Goal: Information Seeking & Learning: Learn about a topic

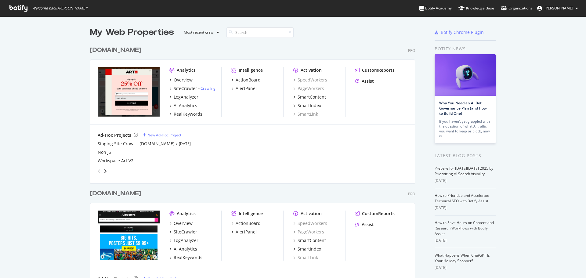
scroll to position [273, 577]
click at [186, 106] on div "AI Analytics" at bounding box center [185, 106] width 23 height 6
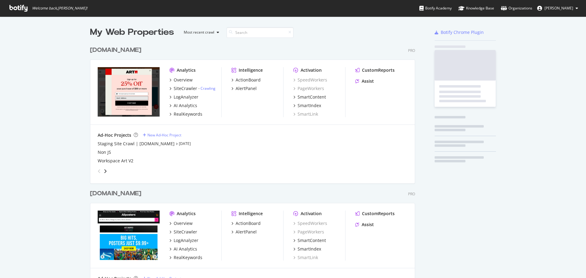
scroll to position [271, 325]
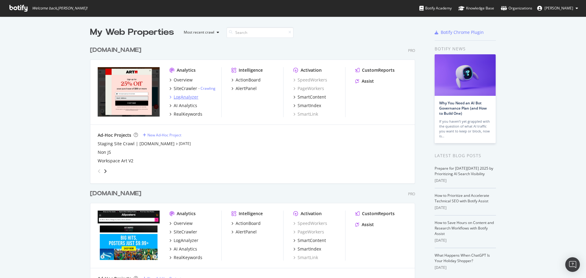
click at [181, 97] on div "LogAnalyzer" at bounding box center [186, 97] width 25 height 6
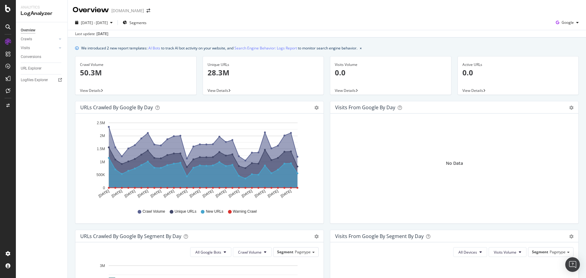
click at [94, 89] on span "View Details" at bounding box center [90, 90] width 21 height 5
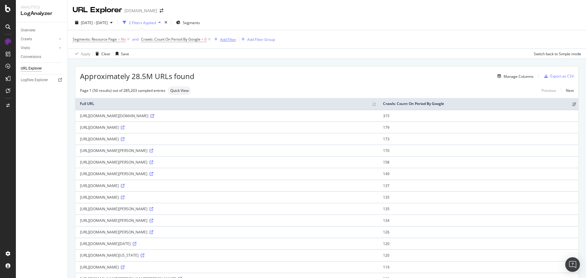
click at [231, 39] on div "Add Filter" at bounding box center [228, 39] width 16 height 5
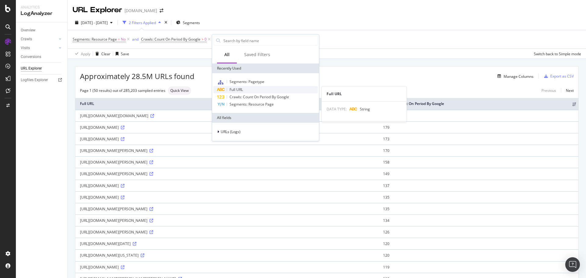
click at [243, 92] on span "Full URL" at bounding box center [235, 89] width 13 height 5
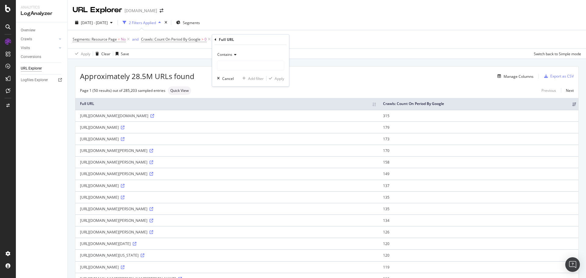
click at [233, 56] on icon at bounding box center [234, 55] width 4 height 4
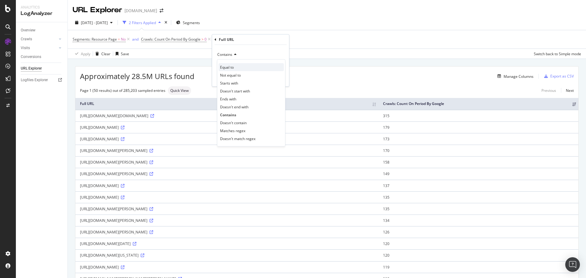
click at [241, 69] on div "Equal to" at bounding box center [250, 67] width 65 height 8
click at [241, 63] on input "text" at bounding box center [250, 66] width 67 height 10
paste input "https://www.art.com/gallery/id--0/posters.htm"
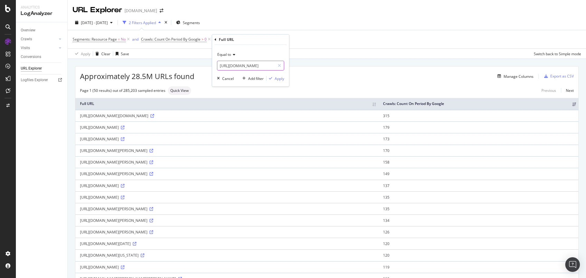
scroll to position [0, 26]
drag, startPoint x: 251, startPoint y: 67, endPoint x: 411, endPoint y: 60, distance: 160.6
click at [411, 60] on body "Analytics LogAnalyzer Overview Crawls Daily Distribution Segments Distribution …" at bounding box center [293, 139] width 586 height 278
type input "https://www.art.com/gallery"
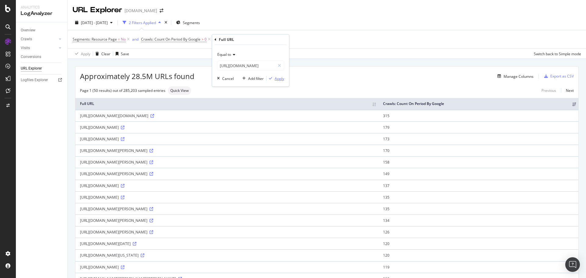
click at [279, 79] on div "Apply" at bounding box center [279, 78] width 9 height 5
